Goal: Information Seeking & Learning: Learn about a topic

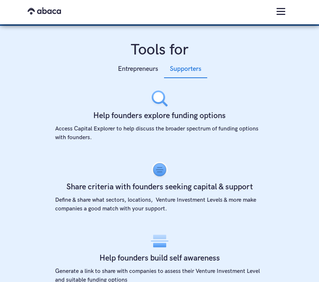
scroll to position [259, 0]
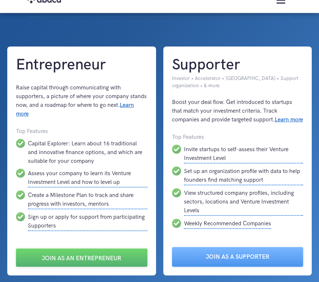
scroll to position [8, 0]
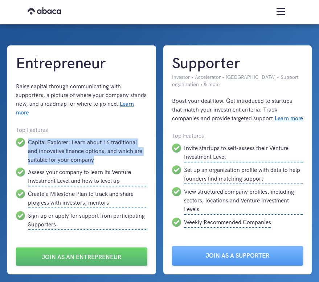
drag, startPoint x: 28, startPoint y: 140, endPoint x: 100, endPoint y: 160, distance: 75.5
click at [100, 160] on div "Capital Explorer: Learn about 16 traditional and innovative finance options, an…" at bounding box center [88, 151] width 120 height 27
copy div "Capital Explorer: Learn about 16 traditional and innovative finance options, an…"
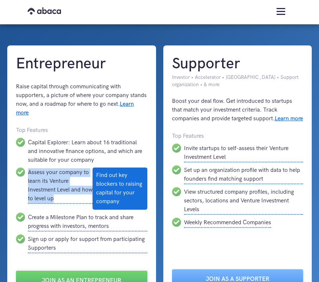
drag, startPoint x: 28, startPoint y: 170, endPoint x: 60, endPoint y: 195, distance: 40.9
click at [60, 195] on div "Assess your company to learn its Venture Investment Level and how to level up" at bounding box center [60, 186] width 65 height 36
copy div "Assess your company to learn its Venture Investment Level and how to level up"
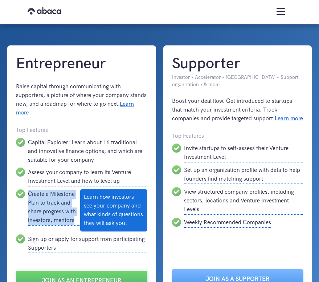
drag, startPoint x: 28, startPoint y: 194, endPoint x: 75, endPoint y: 221, distance: 54.2
click at [75, 221] on div "Create a Milestone Plan to track and share progress with investors, mentors" at bounding box center [54, 207] width 52 height 36
copy div "Create a Milestone Plan to track and share progress with investors, mentors"
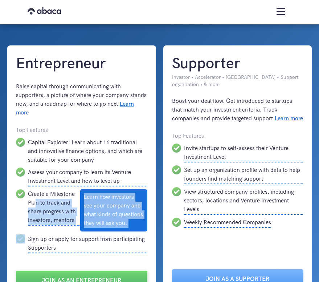
drag, startPoint x: 85, startPoint y: 196, endPoint x: 117, endPoint y: 208, distance: 33.5
click at [117, 208] on div "Capital Explorer: Learn about 16 traditional and innovative finance options, an…" at bounding box center [82, 196] width 132 height 116
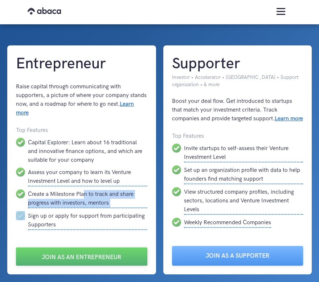
click at [117, 208] on div "Capital Explorer: Learn about 16 traditional and innovative finance options, an…" at bounding box center [82, 184] width 132 height 92
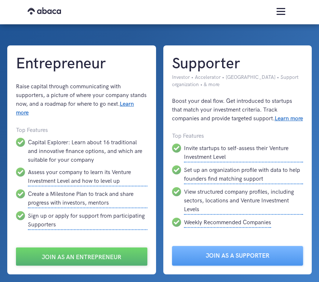
scroll to position [0, 0]
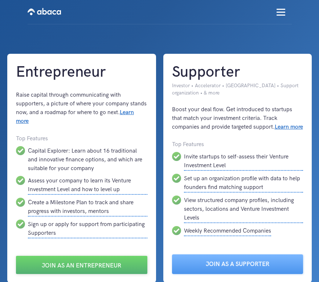
click at [48, 14] on img "home" at bounding box center [44, 12] width 33 height 12
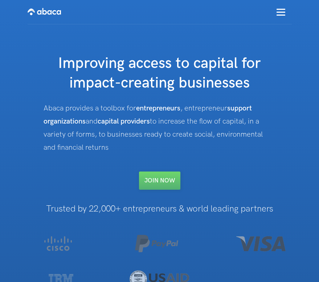
drag, startPoint x: 42, startPoint y: 106, endPoint x: 124, endPoint y: 153, distance: 94.7
click at [124, 153] on div "Improving access to capital for impact-creating businesses Abaca provides a too…" at bounding box center [159, 122] width 305 height 136
copy div "Abaca provides a toolbox for entrepreneurs , entrepreneur support organizations…"
